Goal: Find specific page/section: Find specific page/section

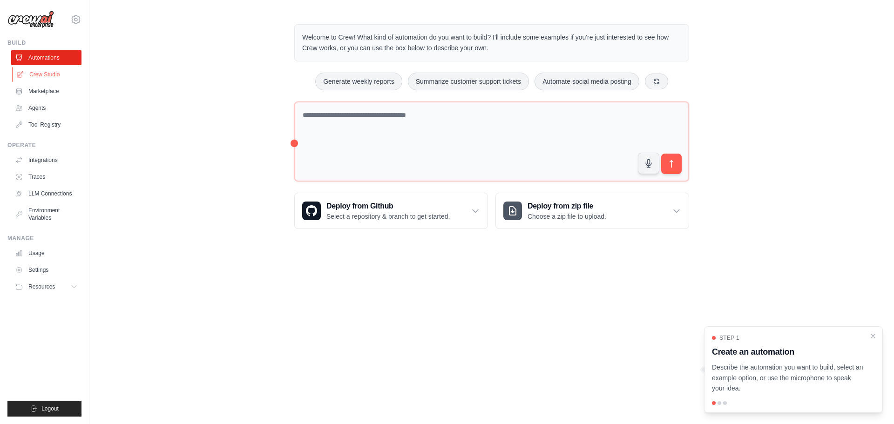
click at [68, 69] on link "Crew Studio" at bounding box center [47, 74] width 70 height 15
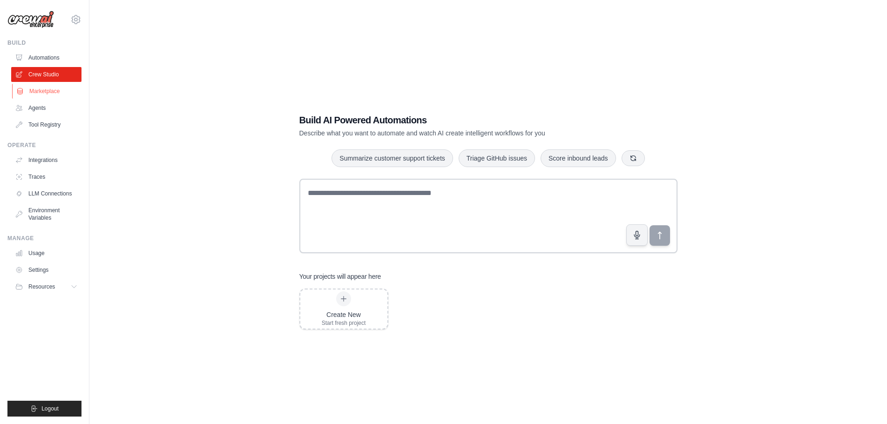
click at [31, 89] on link "Marketplace" at bounding box center [47, 91] width 70 height 15
